Goal: Information Seeking & Learning: Learn about a topic

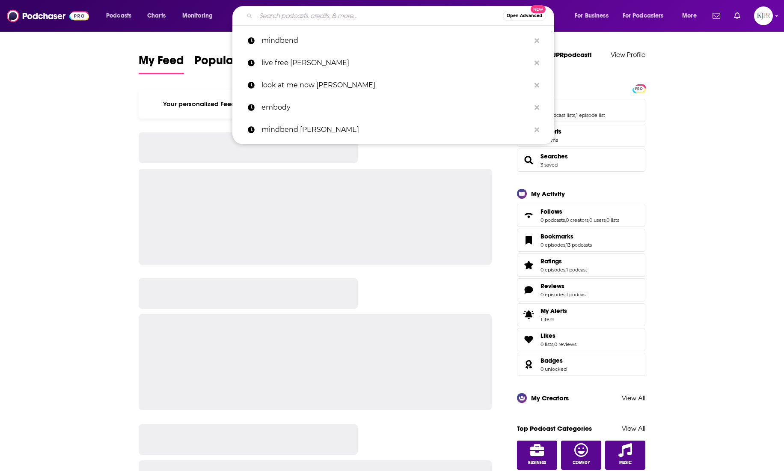
click at [274, 19] on input "Search podcasts, credits, & more..." at bounding box center [379, 16] width 247 height 14
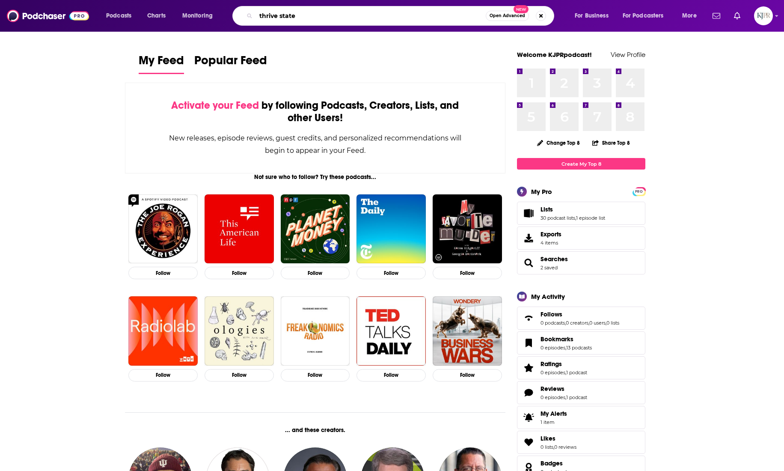
type input "thrive state"
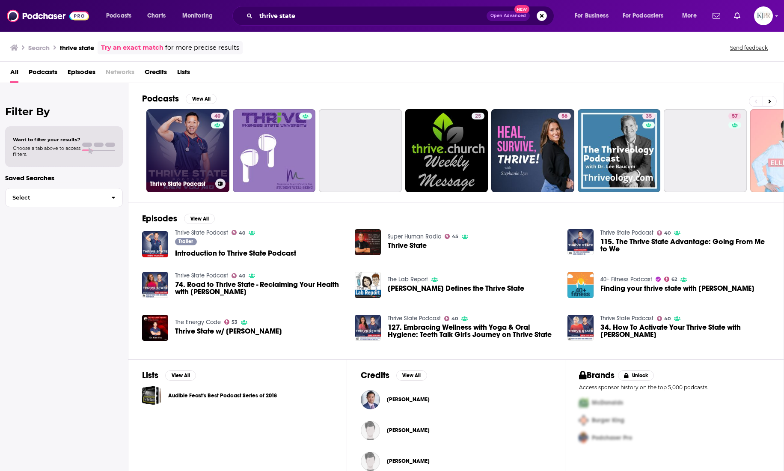
click at [193, 149] on link "40 Thrive State Podcast" at bounding box center [187, 150] width 83 height 83
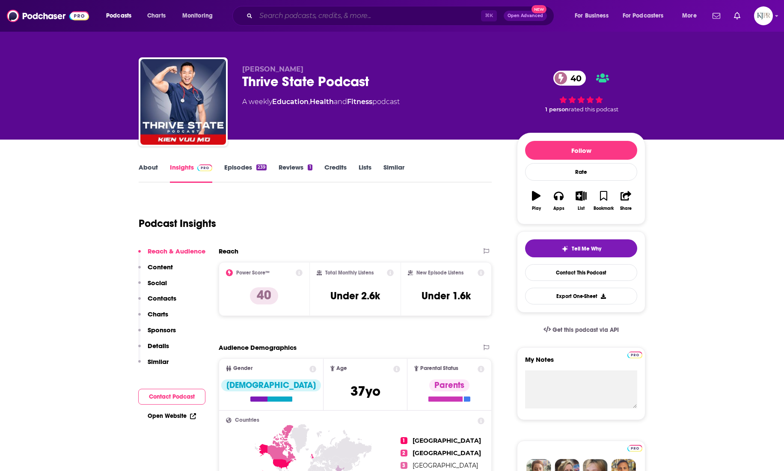
click at [272, 18] on input "Search podcasts, credits, & more..." at bounding box center [368, 16] width 225 height 14
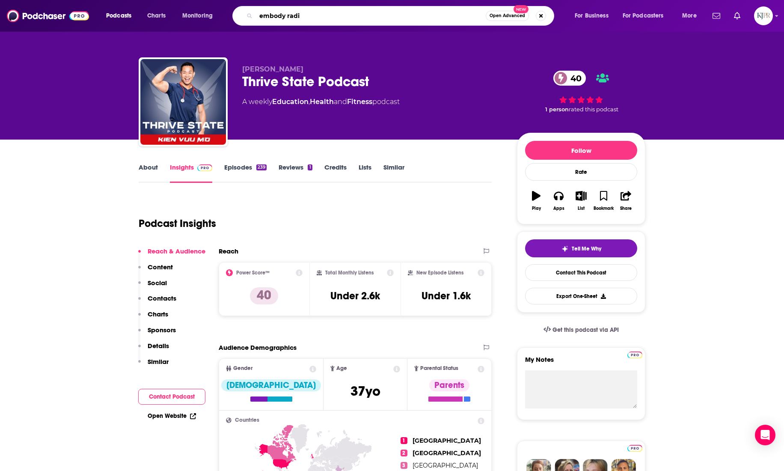
type input "embody radio"
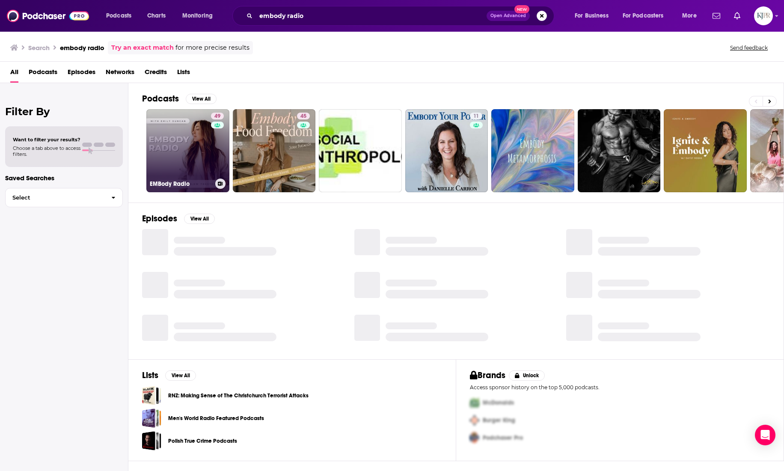
click at [199, 149] on link "49 EMBody Radio" at bounding box center [187, 150] width 83 height 83
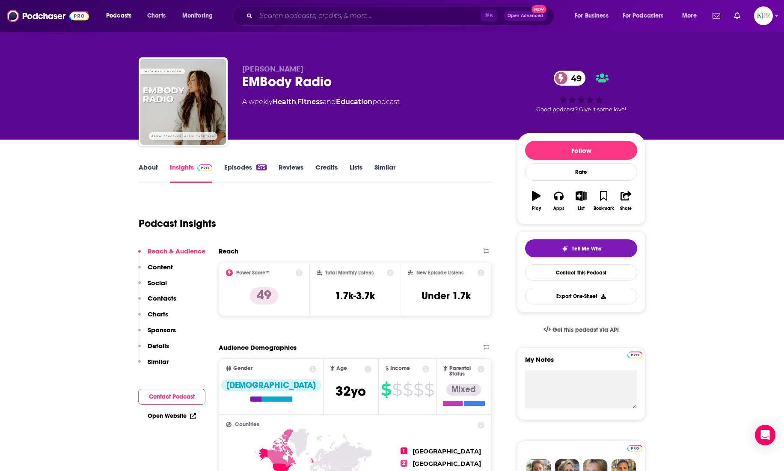
click at [280, 20] on input "Search podcasts, credits, & more..." at bounding box center [368, 16] width 225 height 14
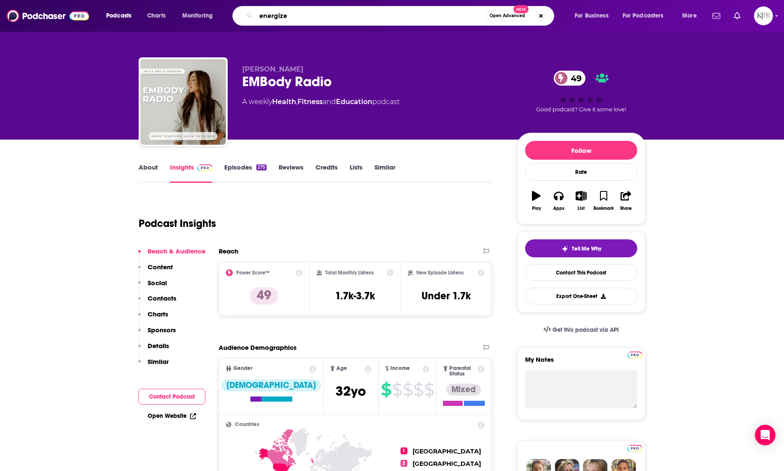
type input "energized"
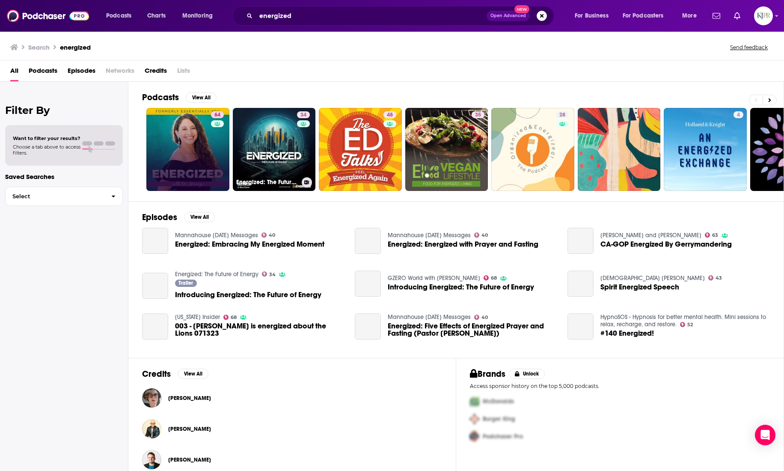
click at [211, 144] on div "64" at bounding box center [218, 149] width 15 height 76
